Goal: Task Accomplishment & Management: Use online tool/utility

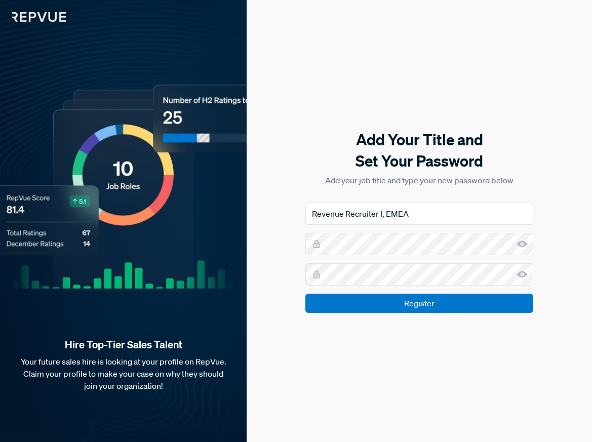
click at [522, 277] on use at bounding box center [522, 275] width 10 height 7
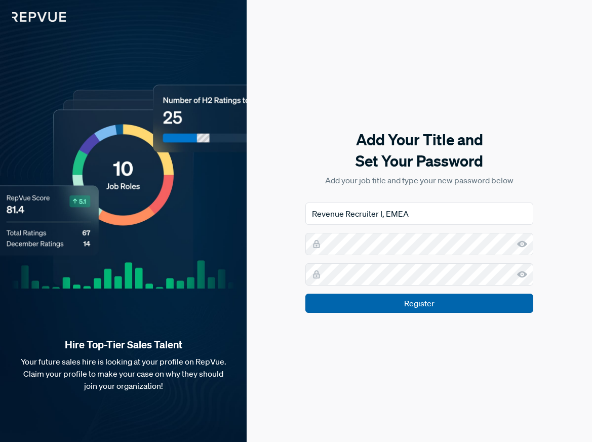
click at [490, 302] on input "Register" at bounding box center [420, 303] width 228 height 19
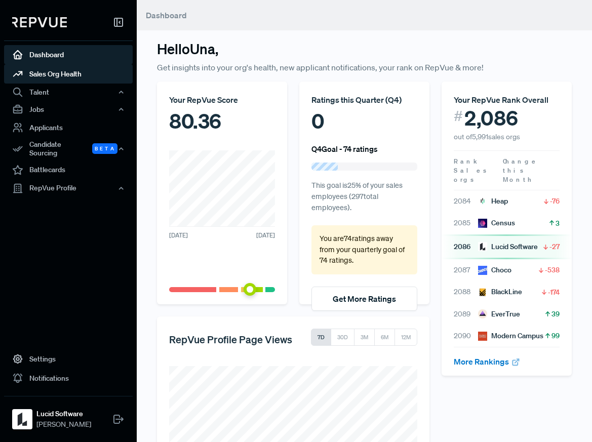
click at [75, 78] on link "Sales Org Health" at bounding box center [68, 73] width 129 height 19
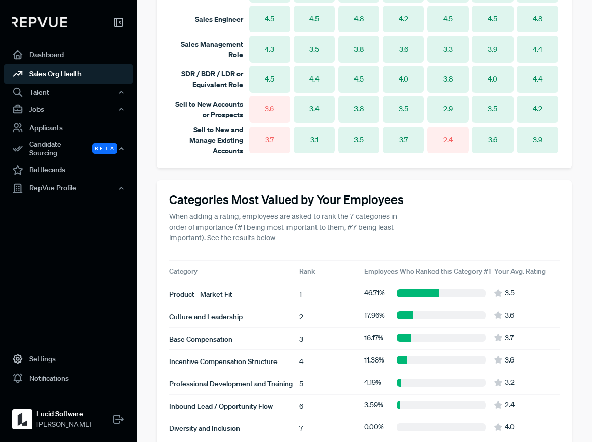
scroll to position [865, 0]
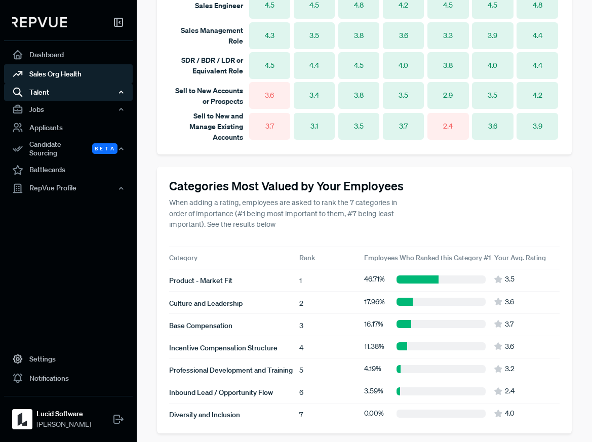
click at [79, 90] on div "Talent" at bounding box center [68, 92] width 129 height 17
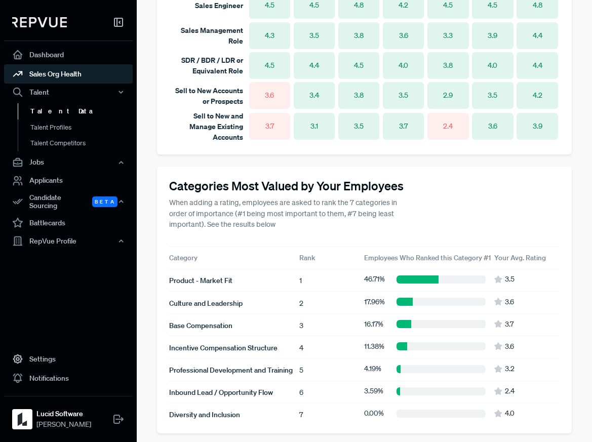
click at [73, 107] on link "Talent Data" at bounding box center [82, 111] width 129 height 16
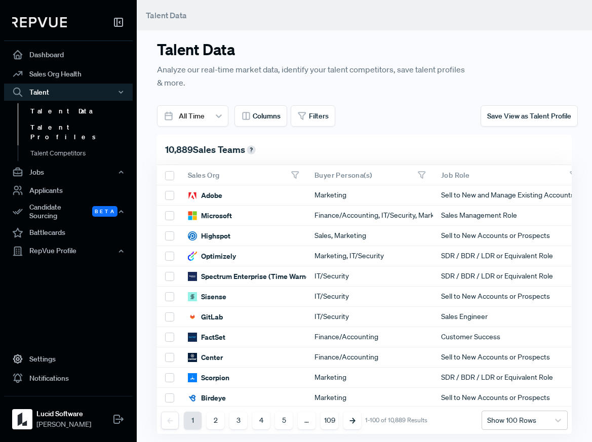
click at [67, 126] on link "Talent Profiles" at bounding box center [82, 133] width 129 height 26
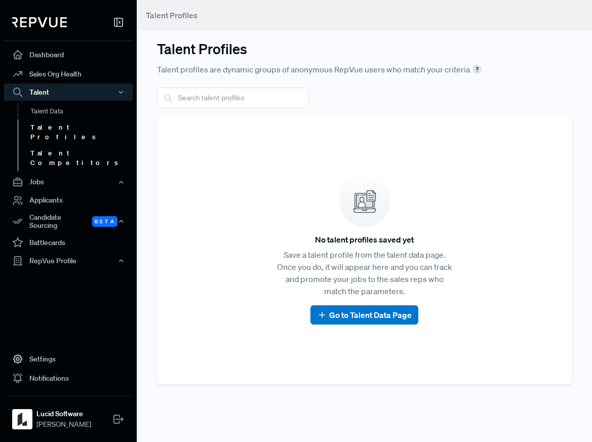
click at [73, 145] on link "Talent Competitors" at bounding box center [82, 158] width 129 height 26
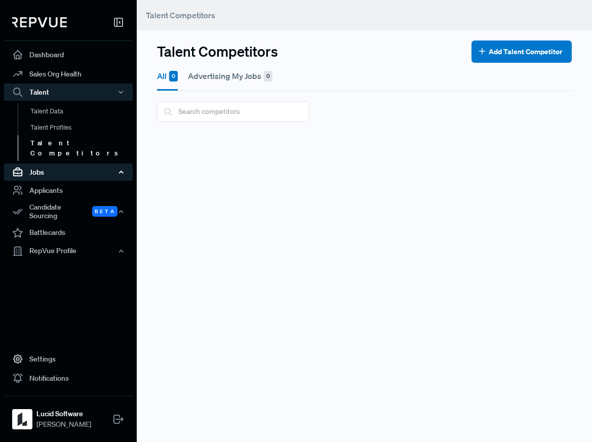
click at [57, 164] on div "Jobs" at bounding box center [68, 172] width 129 height 17
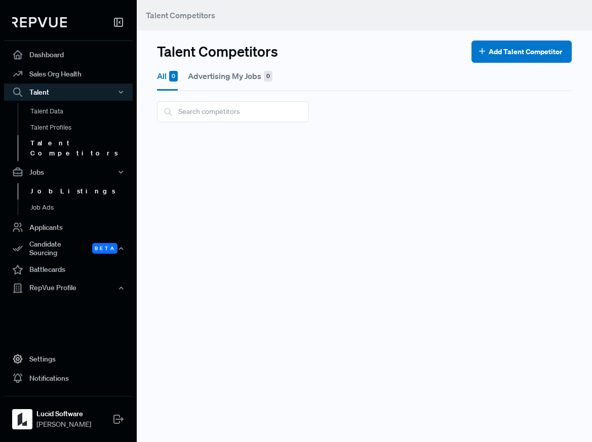
click at [56, 183] on link "Job Listings" at bounding box center [82, 191] width 129 height 16
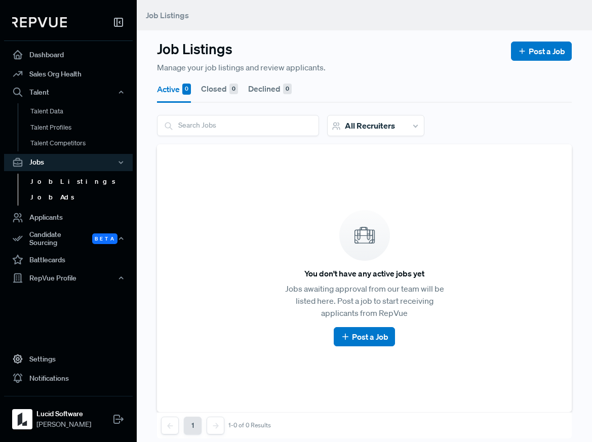
click at [53, 196] on link "Job Ads" at bounding box center [82, 197] width 129 height 16
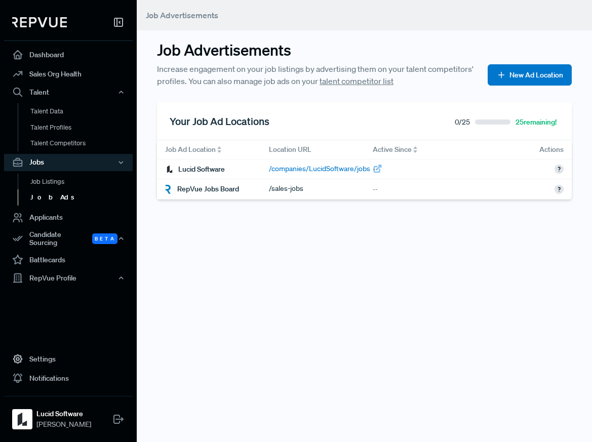
click at [319, 170] on div "/ companies/LucidSoftware/jobs" at bounding box center [326, 169] width 114 height 11
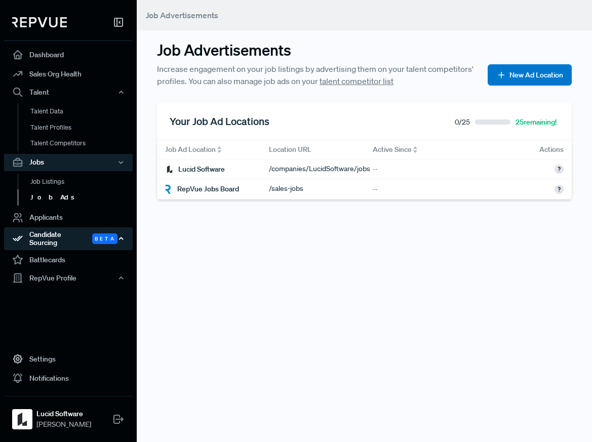
click at [66, 233] on div "Candidate Sourcing Beta" at bounding box center [68, 238] width 129 height 23
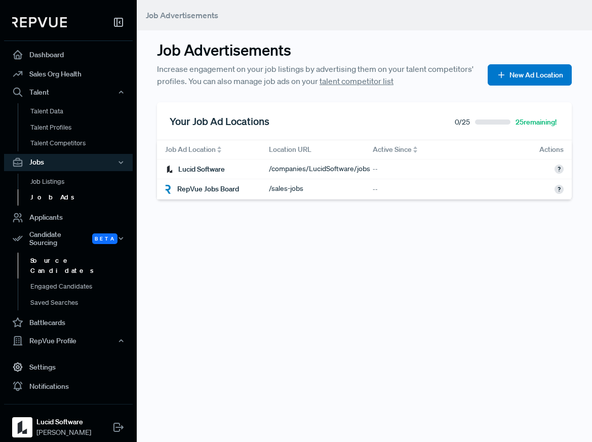
click at [63, 257] on link "Source Candidates" at bounding box center [82, 266] width 129 height 26
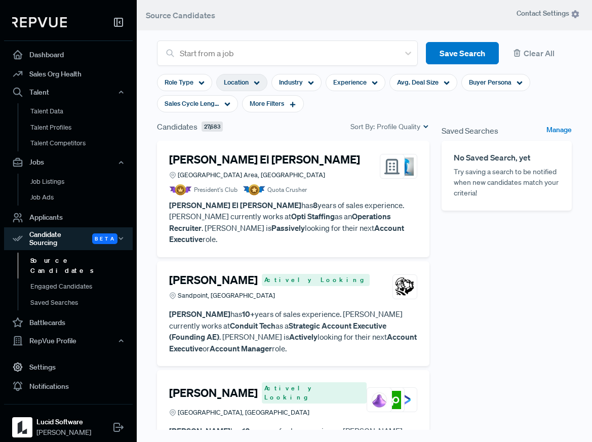
click at [237, 81] on span "Location" at bounding box center [236, 83] width 25 height 10
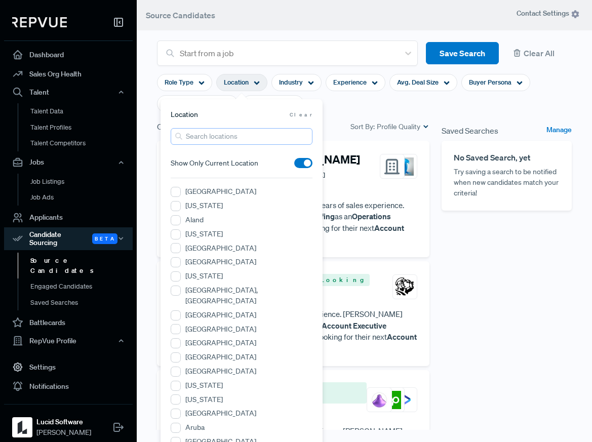
click at [207, 135] on input "search" at bounding box center [242, 136] width 142 height 17
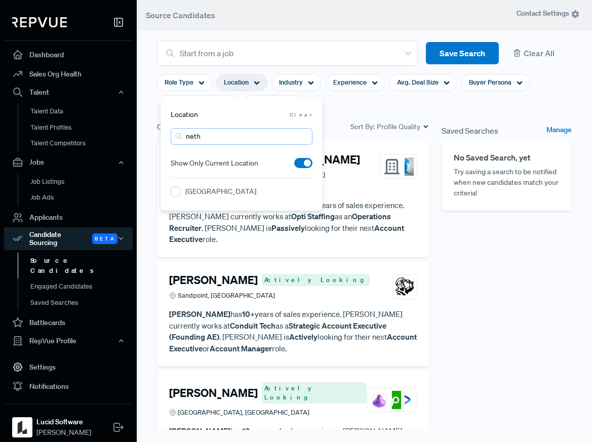
type input "neth"
click at [205, 189] on label "[GEOGRAPHIC_DATA]" at bounding box center [220, 191] width 71 height 11
click at [181, 189] on "[GEOGRAPHIC_DATA]" at bounding box center [176, 192] width 10 height 10
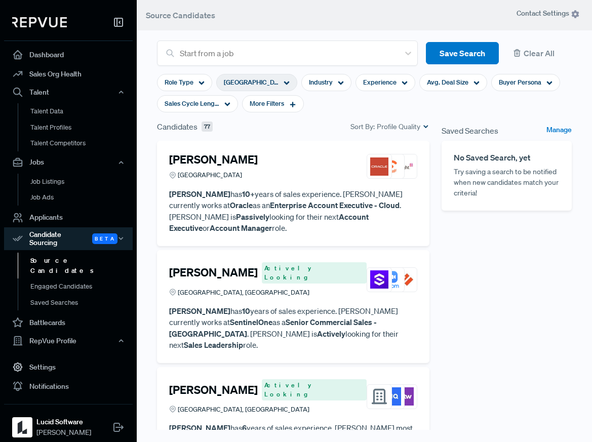
click at [416, 112] on section "Role Type Netherlands Industry Experience Avg. Deal Size Buyer Persona Sales Cy…" at bounding box center [364, 93] width 415 height 55
